Goal: Information Seeking & Learning: Understand process/instructions

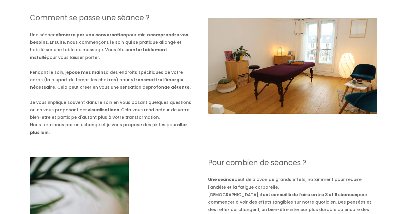
scroll to position [532, 0]
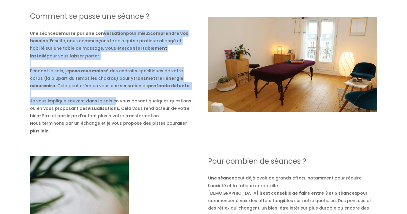
drag, startPoint x: 100, startPoint y: 31, endPoint x: 111, endPoint y: 99, distance: 68.9
click at [111, 99] on div "Comment se passe une séance ? Une séance démarre par une conversation pour mieu…" at bounding box center [111, 65] width 163 height 139
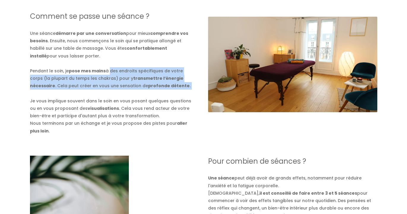
drag, startPoint x: 108, startPoint y: 71, endPoint x: 172, endPoint y: 92, distance: 68.1
click at [172, 92] on div "Comment se passe une séance ? Une séance démarre par une conversation pour mieu…" at bounding box center [111, 65] width 163 height 139
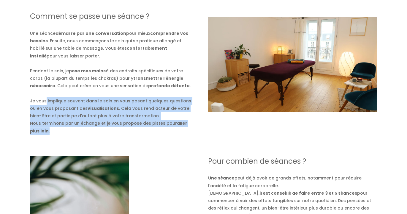
drag, startPoint x: 45, startPoint y: 101, endPoint x: 200, endPoint y: 130, distance: 158.0
click at [201, 130] on div "Comment se passe une séance ? Une séance démarre par une conversation pour mieu…" at bounding box center [115, 65] width 178 height 139
click at [200, 130] on div "Comment se passe une séance ? Une séance démarre par une conversation pour mieu…" at bounding box center [115, 65] width 178 height 139
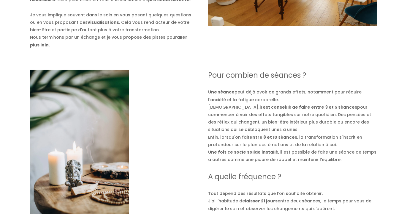
scroll to position [619, 0]
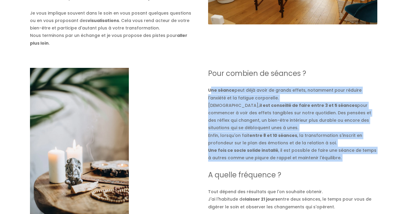
drag, startPoint x: 210, startPoint y: 89, endPoint x: 295, endPoint y: 167, distance: 115.5
click at [295, 167] on div "Pour combien de séances ? Une séance peut déjà avoir de grands effets, notammen…" at bounding box center [292, 118] width 169 height 101
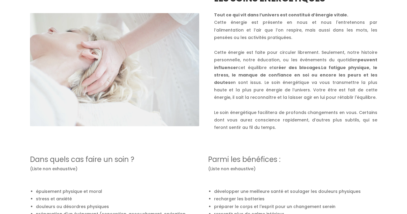
scroll to position [0, 0]
